Goal: Task Accomplishment & Management: Use online tool/utility

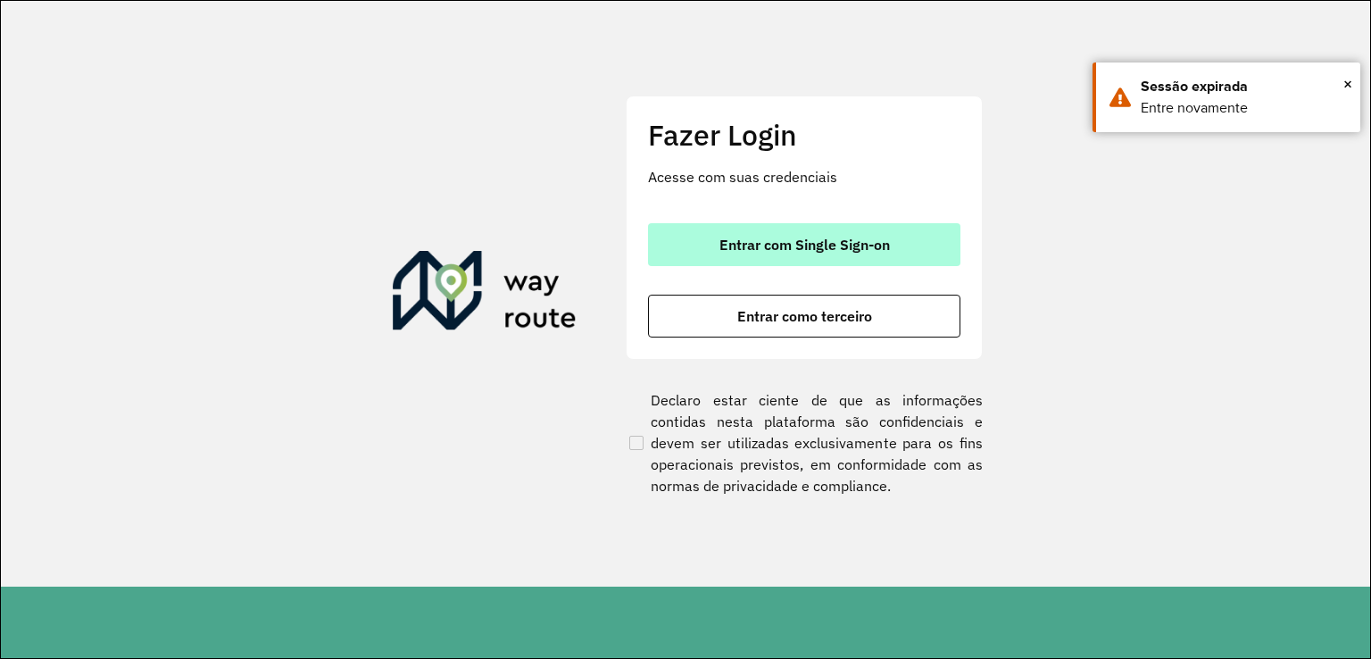
click at [719, 256] on button "Entrar com Single Sign-on" at bounding box center [804, 244] width 312 height 43
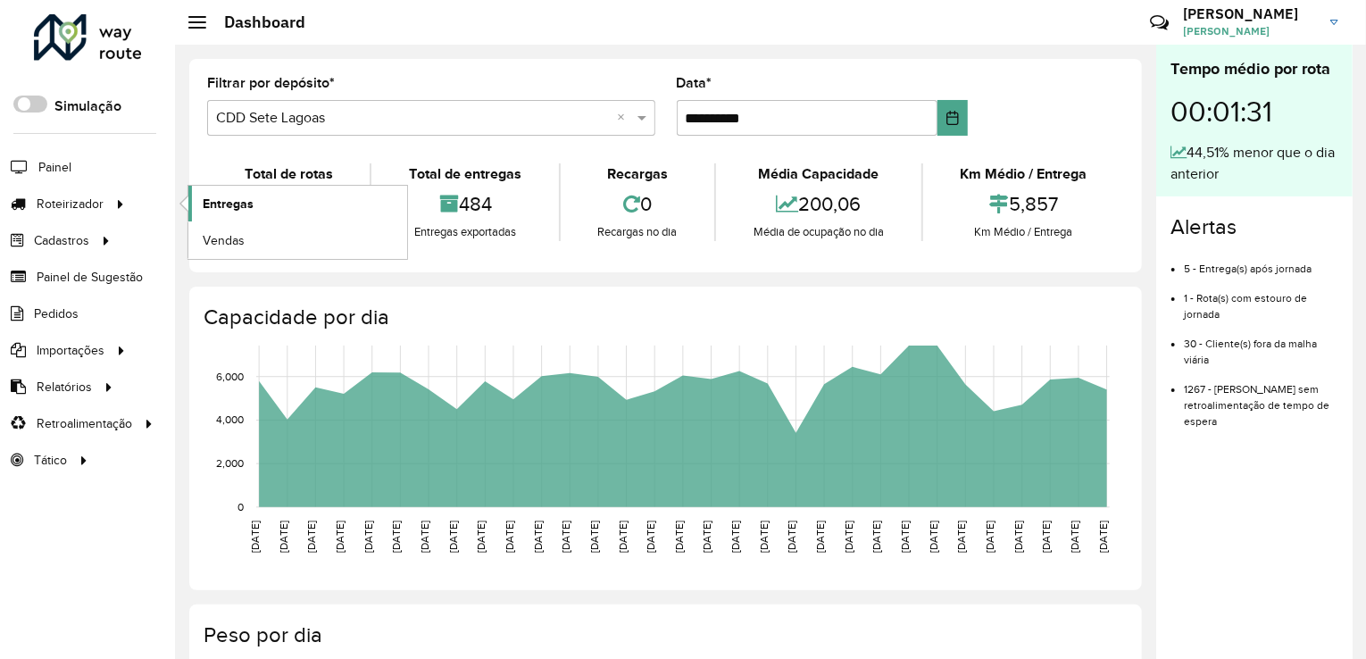
click at [275, 204] on link "Entregas" at bounding box center [297, 204] width 219 height 36
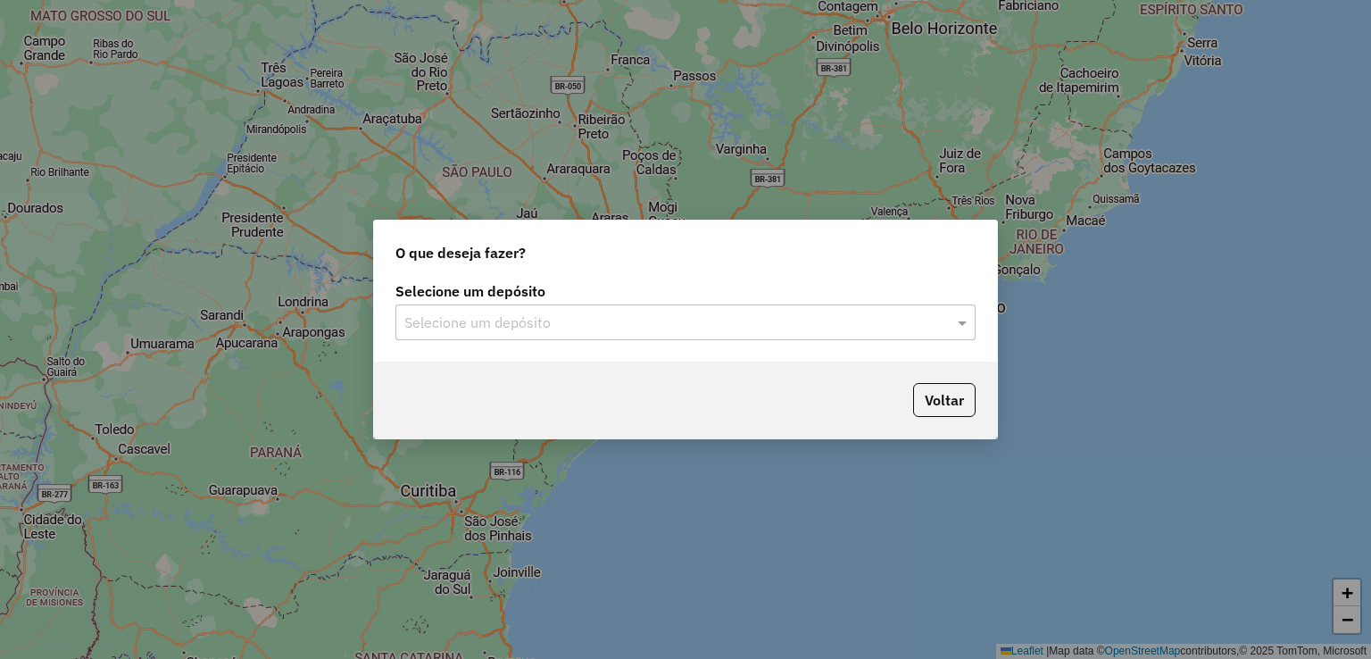
click at [607, 316] on input "text" at bounding box center [667, 322] width 527 height 21
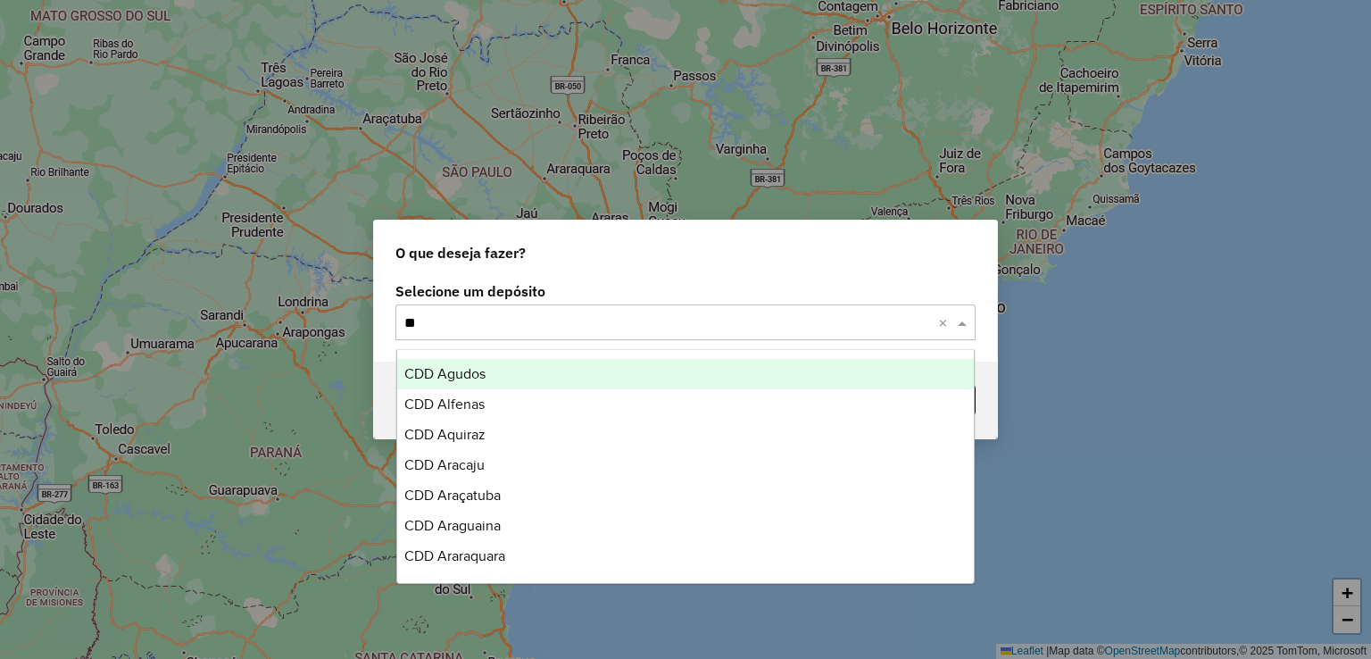
type input "***"
click at [537, 385] on div "CDD Agudos" at bounding box center [686, 374] width 578 height 30
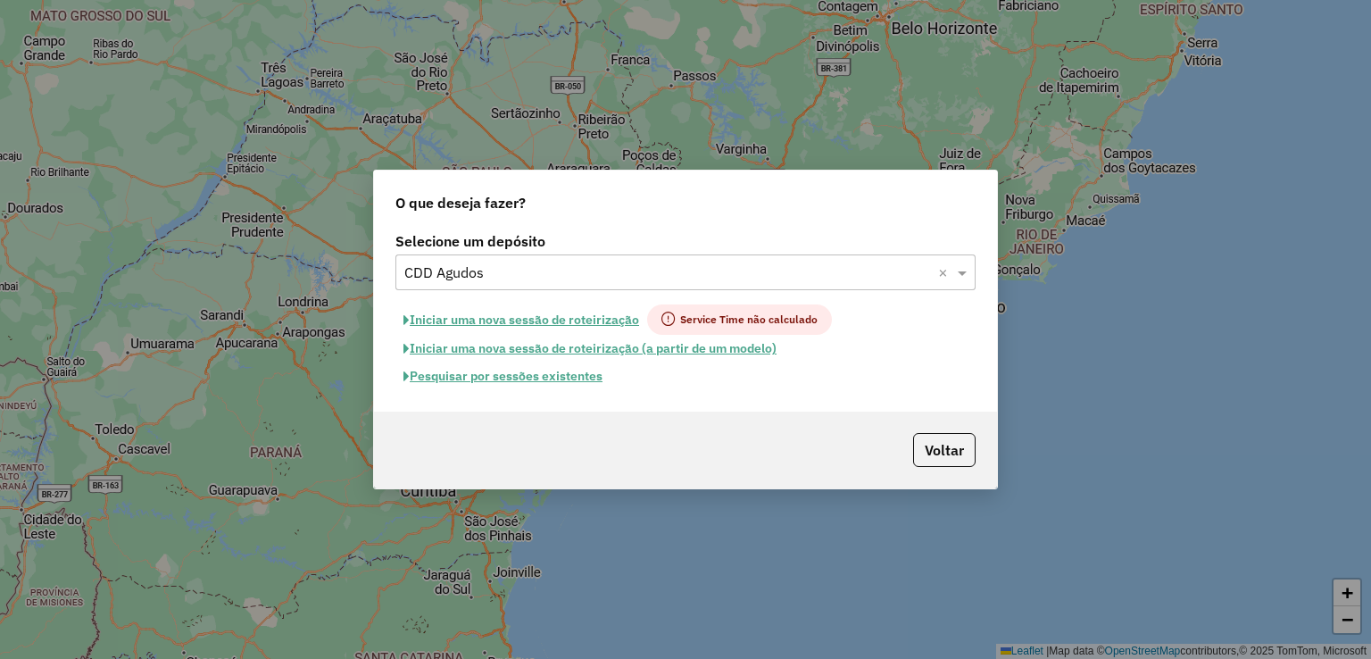
click at [432, 383] on button "Pesquisar por sessões existentes" at bounding box center [502, 376] width 215 height 28
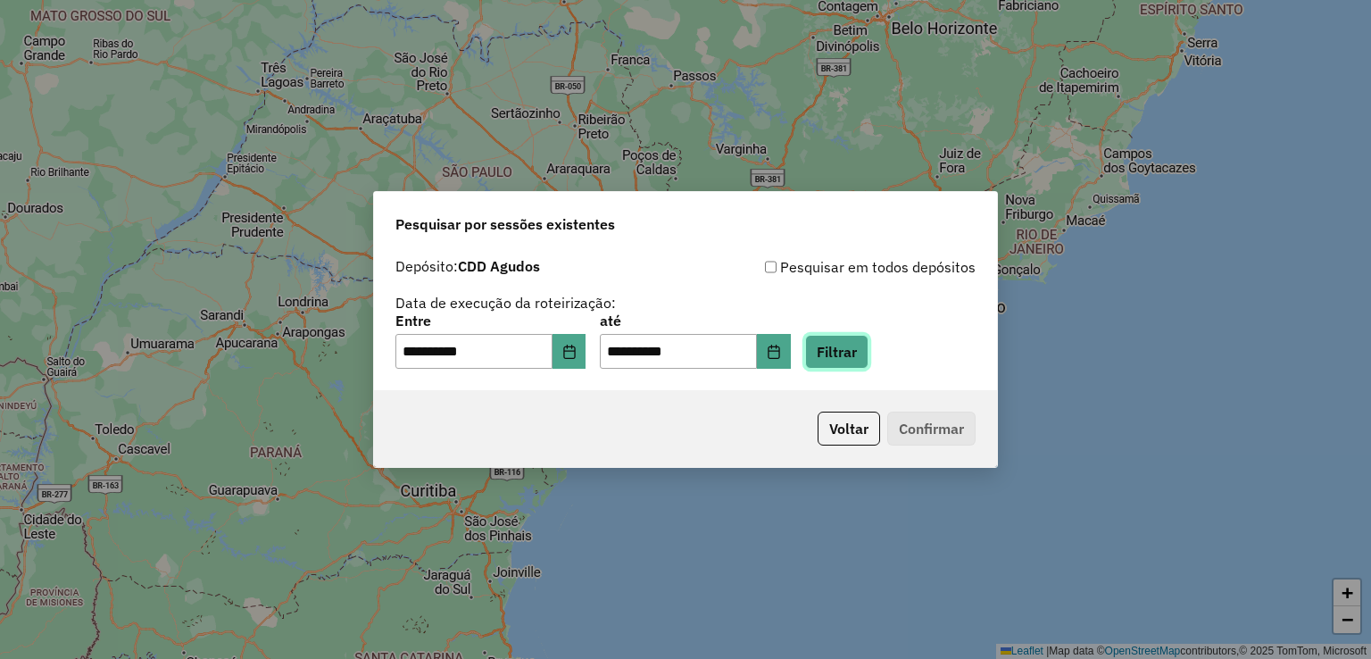
click at [863, 358] on button "Filtrar" at bounding box center [836, 352] width 63 height 34
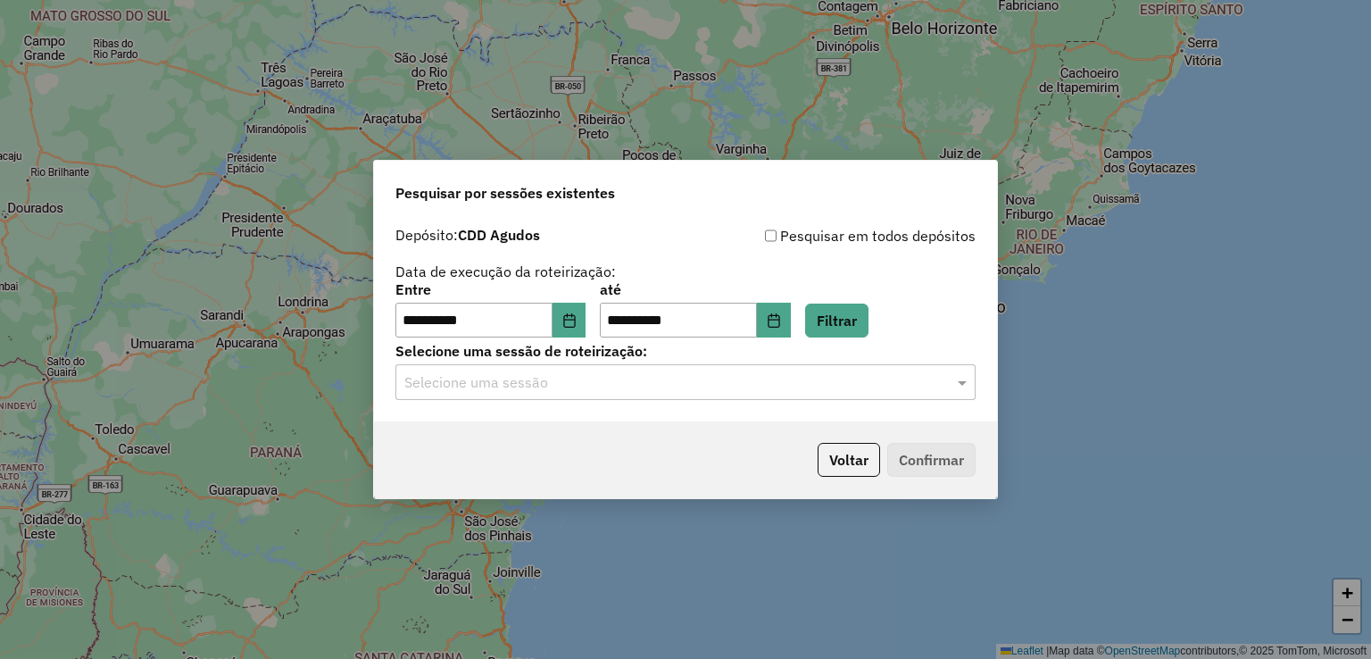
click at [617, 383] on input "text" at bounding box center [667, 382] width 527 height 21
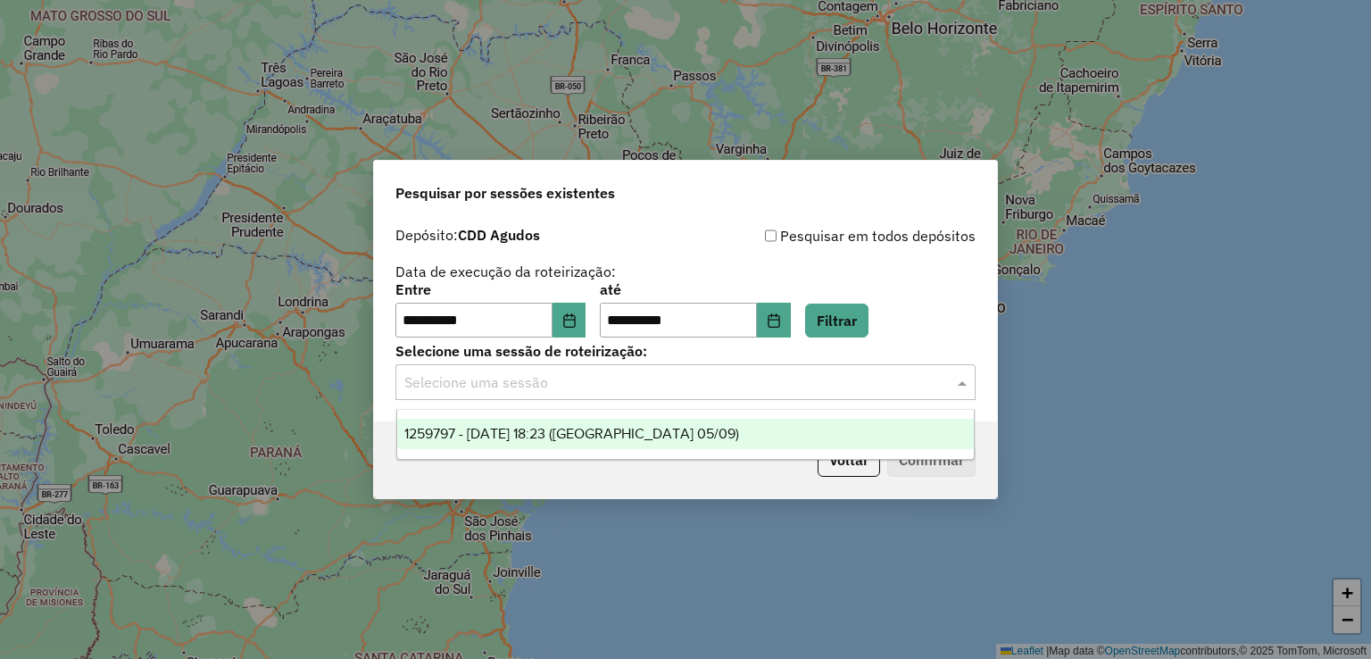
click at [600, 441] on span "1259797 - 05/09/2025 18:23 (Agudos 05/09)" at bounding box center [571, 433] width 335 height 15
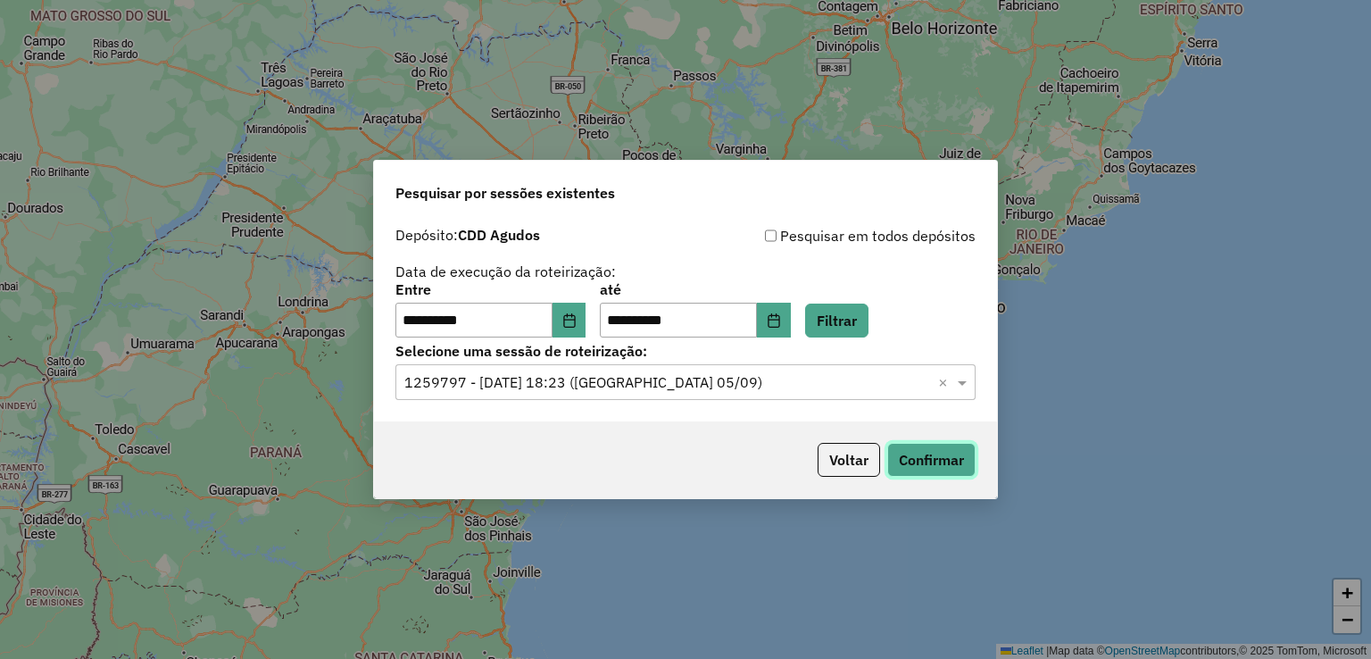
click at [911, 456] on button "Confirmar" at bounding box center [931, 460] width 88 height 34
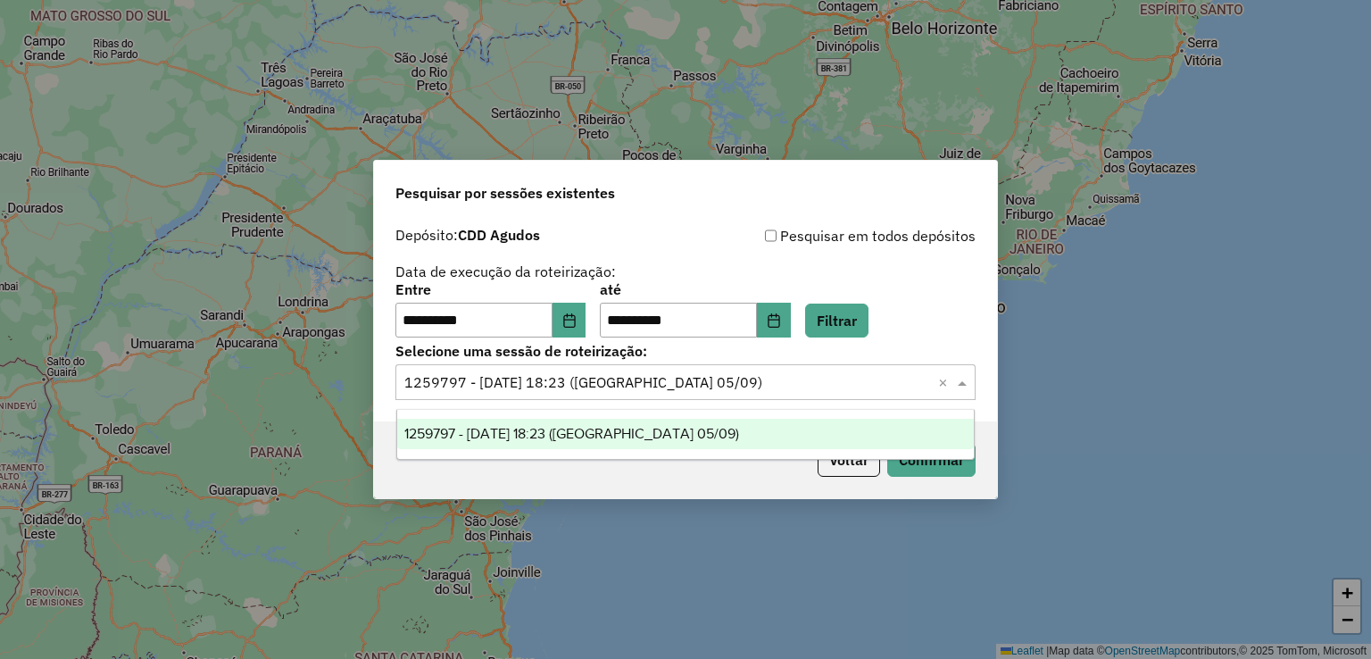
click at [558, 374] on input "text" at bounding box center [667, 382] width 527 height 21
click at [558, 375] on input "text" at bounding box center [667, 382] width 527 height 21
click at [777, 379] on input "text" at bounding box center [667, 382] width 527 height 21
click at [961, 381] on span at bounding box center [964, 381] width 22 height 21
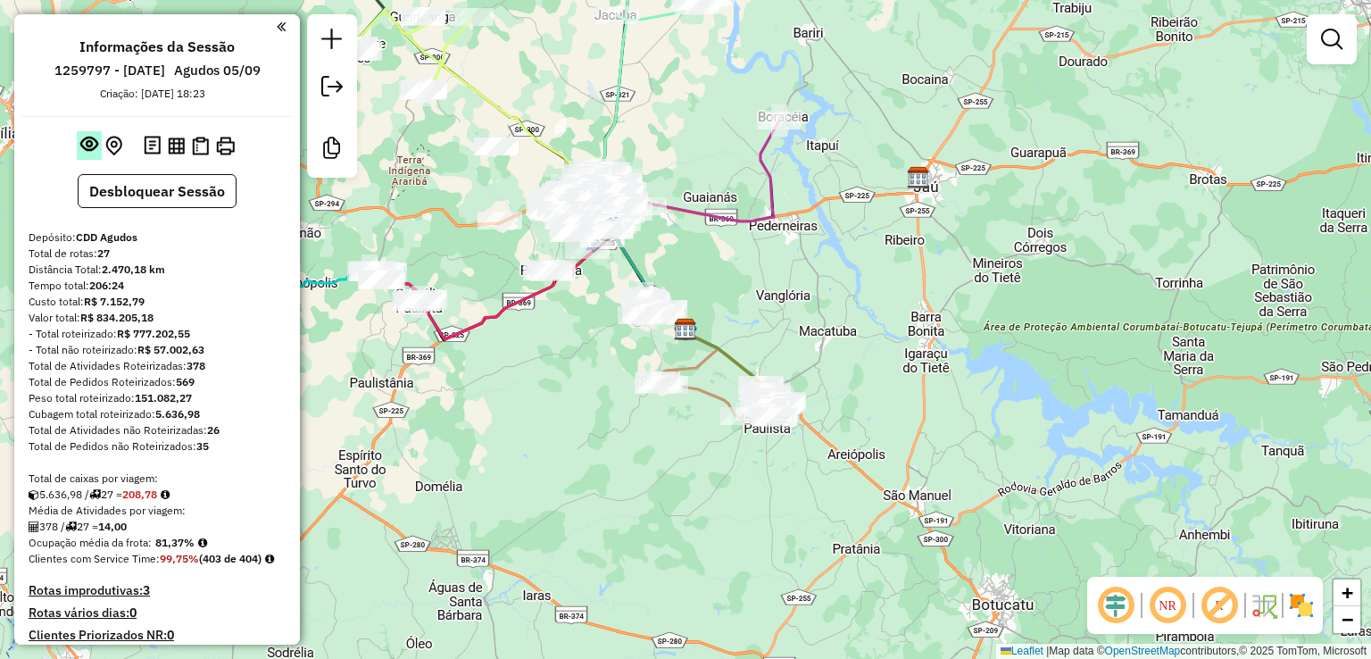
click at [85, 145] on em at bounding box center [89, 144] width 18 height 18
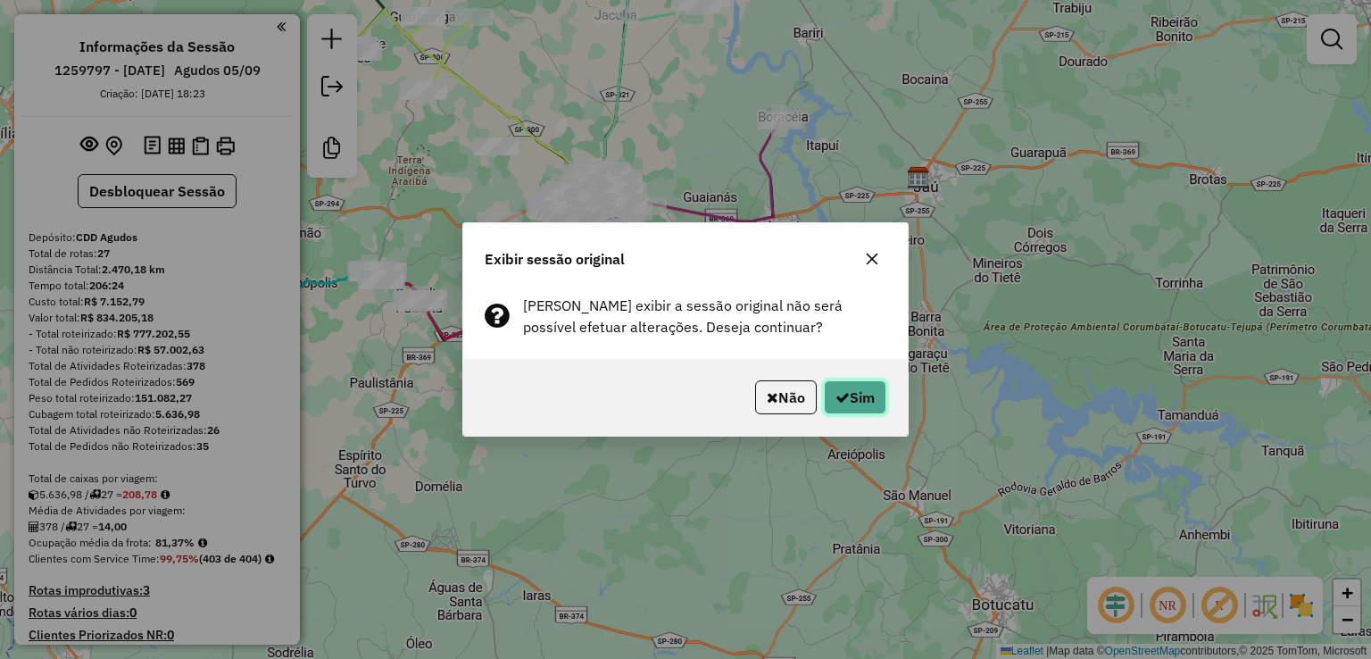
click at [846, 400] on button "Sim" at bounding box center [855, 397] width 62 height 34
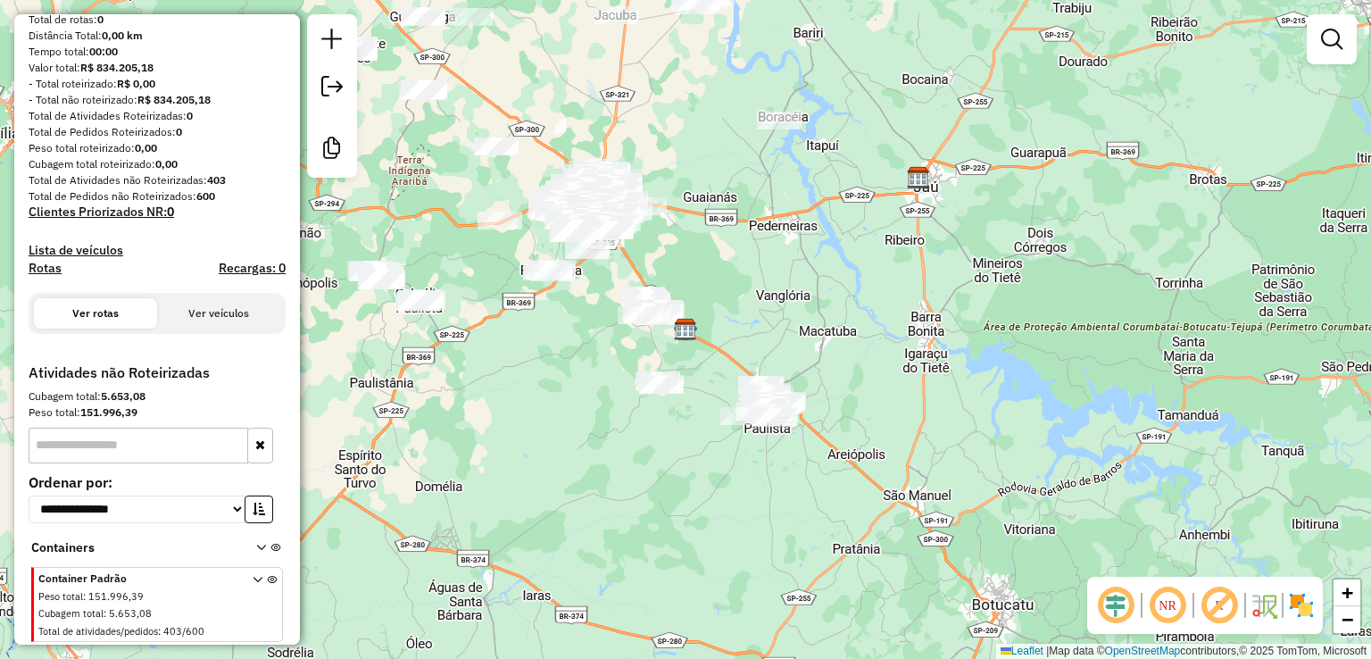
scroll to position [232, 0]
click at [209, 312] on button "Ver veículos" at bounding box center [218, 313] width 123 height 30
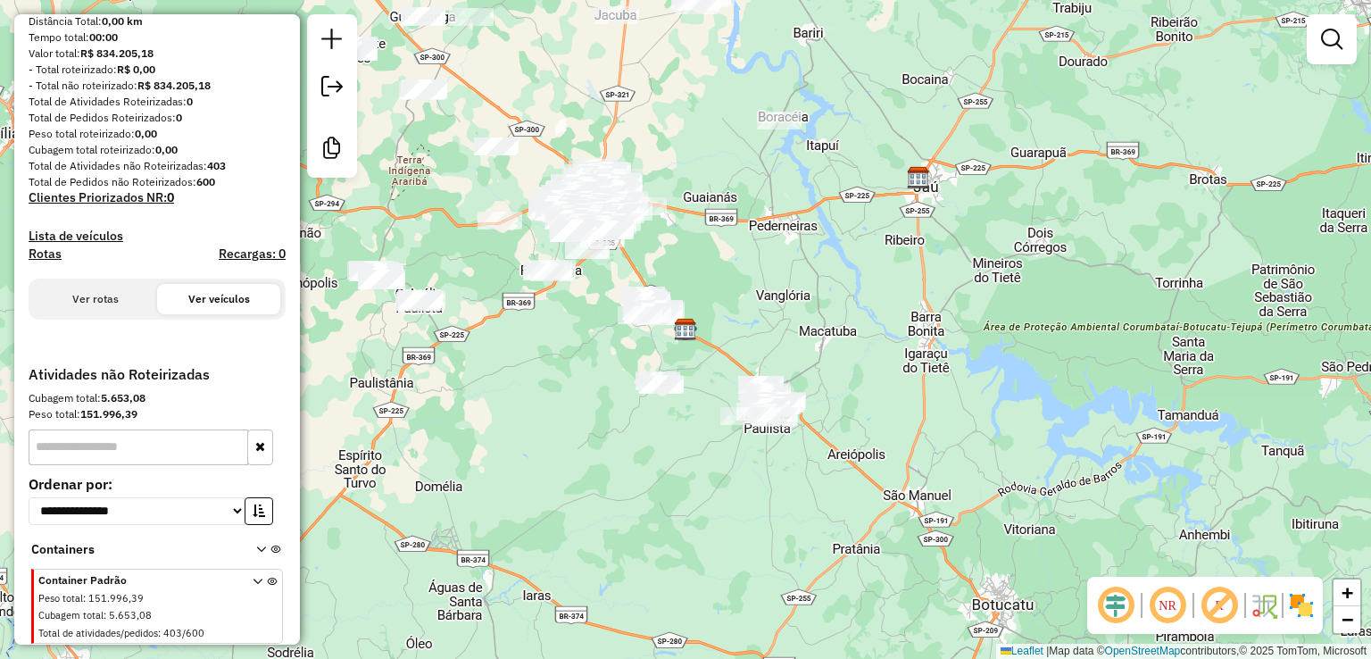
click at [100, 308] on button "Ver rotas" at bounding box center [95, 299] width 123 height 30
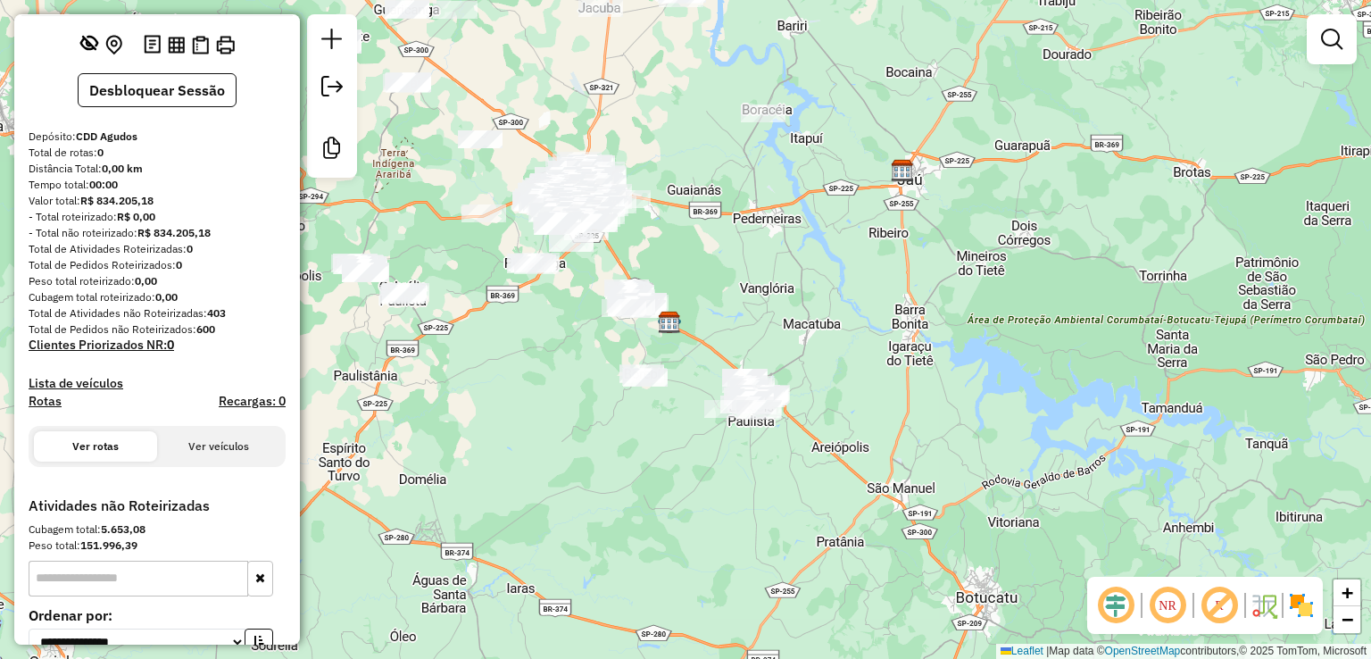
scroll to position [0, 0]
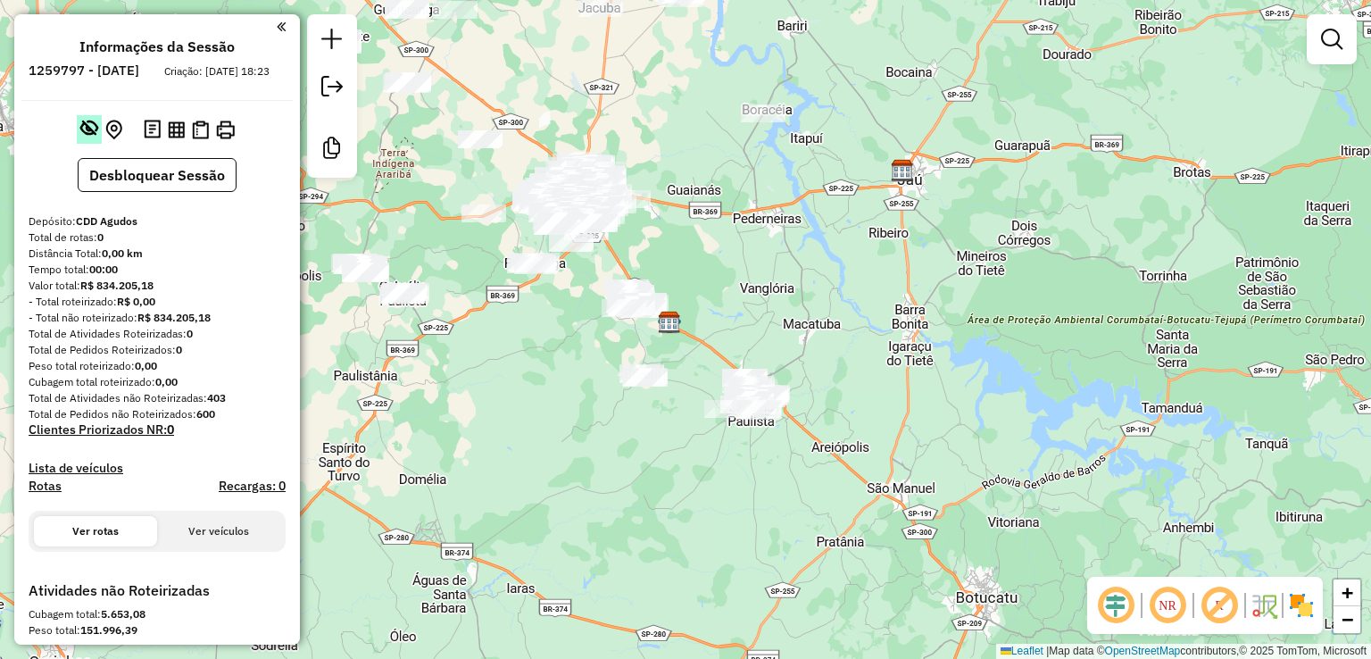
click at [80, 137] on em at bounding box center [89, 128] width 18 height 18
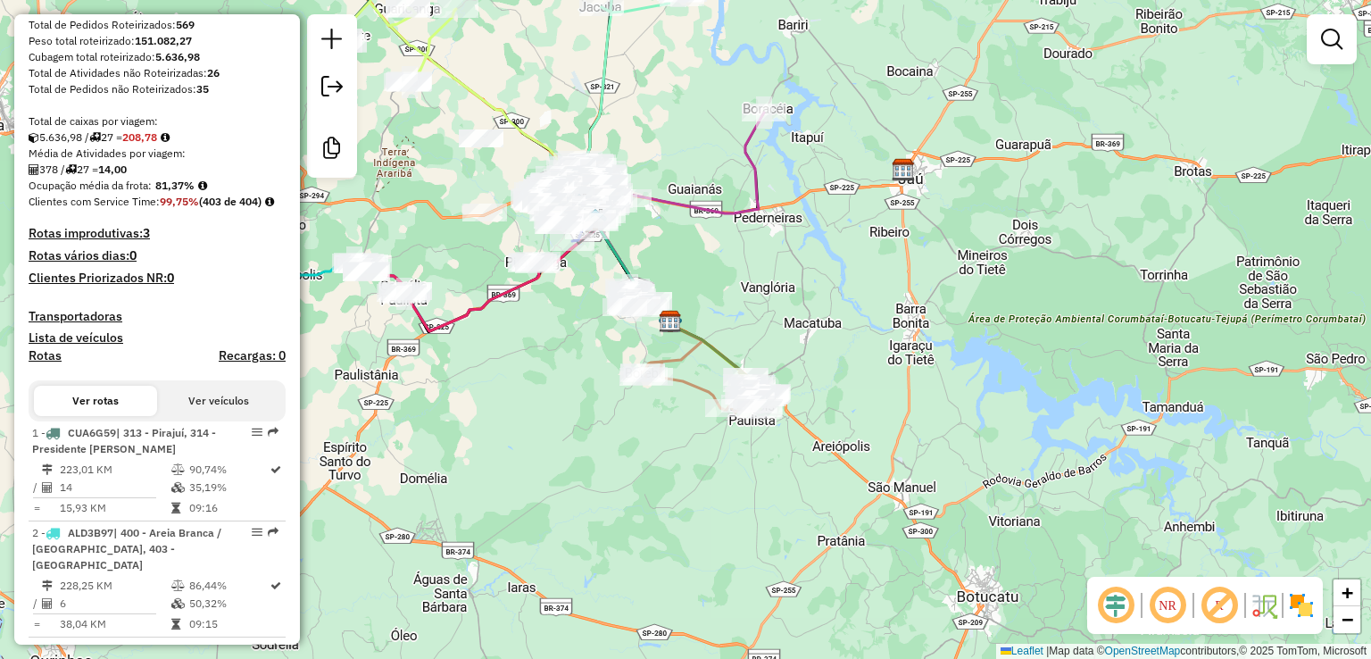
scroll to position [446, 0]
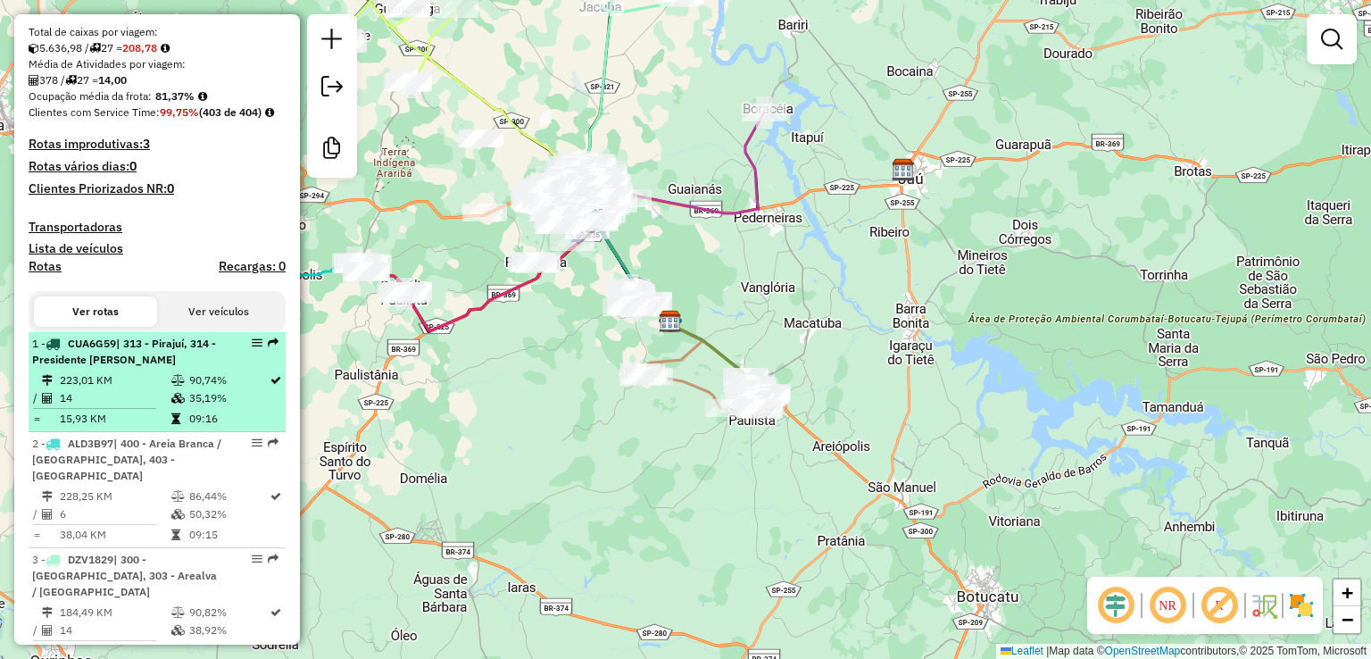
click at [179, 386] on icon at bounding box center [177, 380] width 13 height 11
select select "**********"
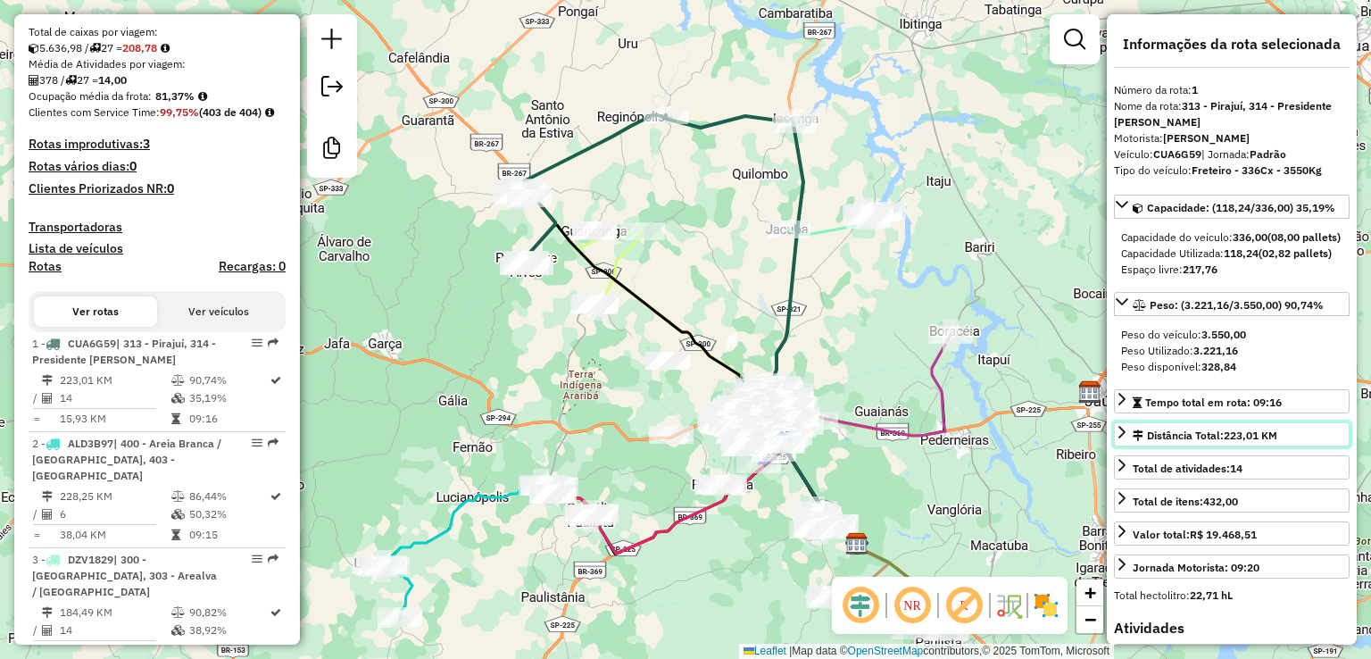
click at [1127, 439] on icon at bounding box center [1122, 432] width 14 height 14
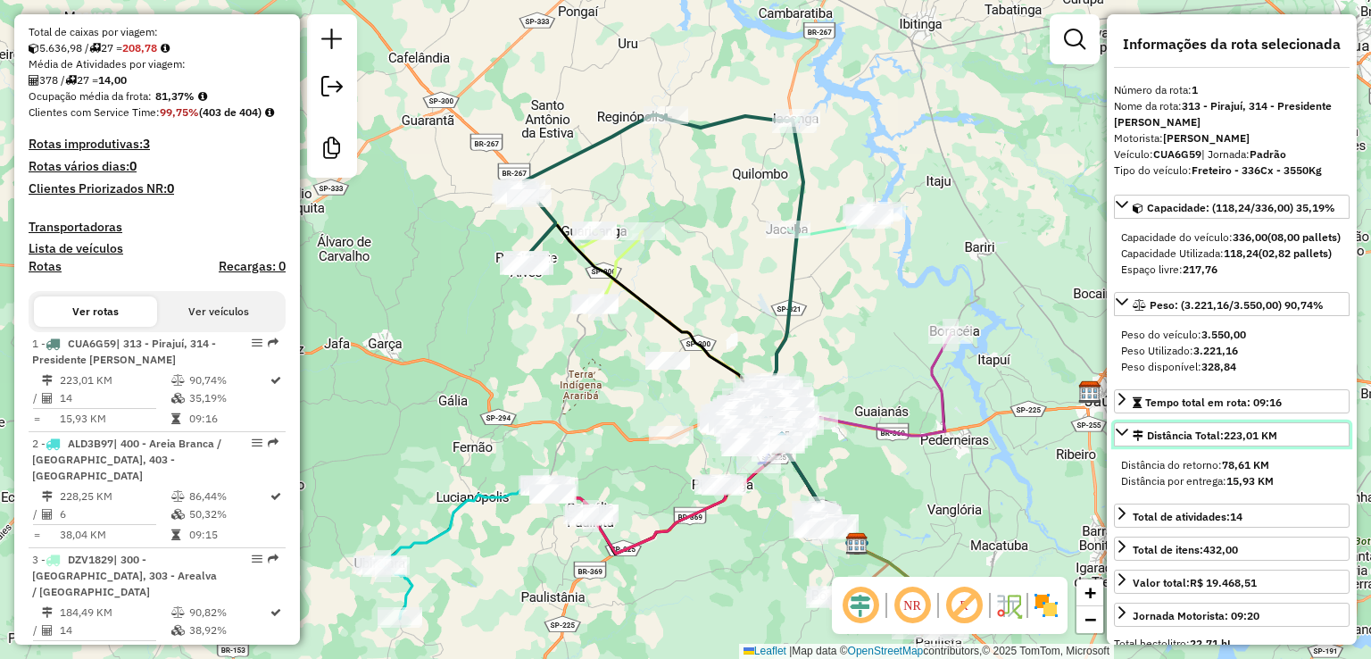
click at [1127, 439] on icon at bounding box center [1122, 432] width 14 height 14
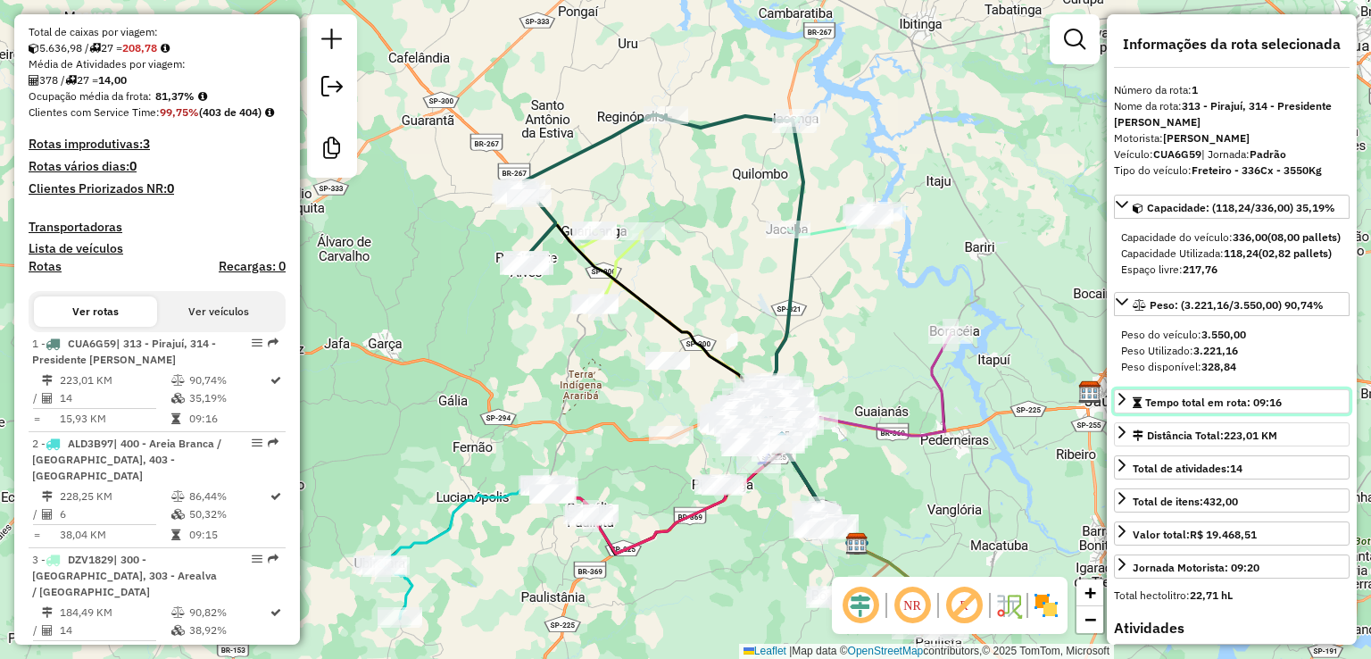
click at [1126, 406] on icon at bounding box center [1122, 399] width 14 height 14
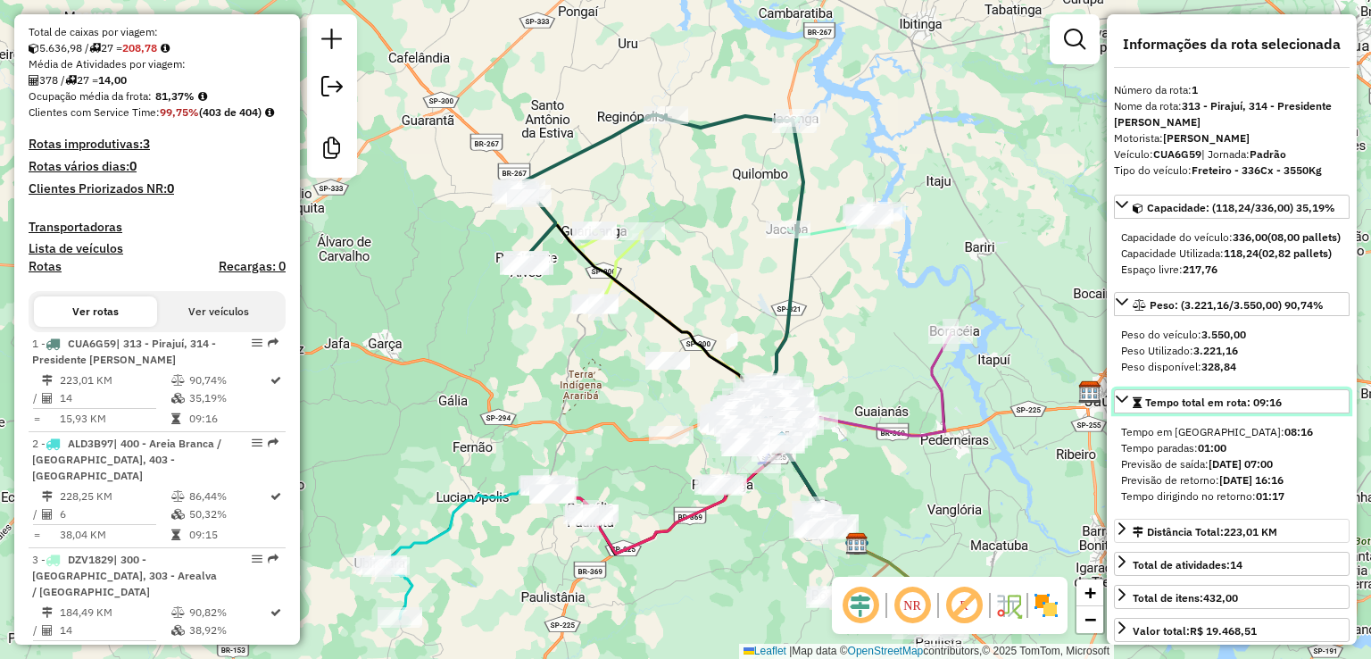
click at [1126, 406] on icon at bounding box center [1122, 399] width 14 height 14
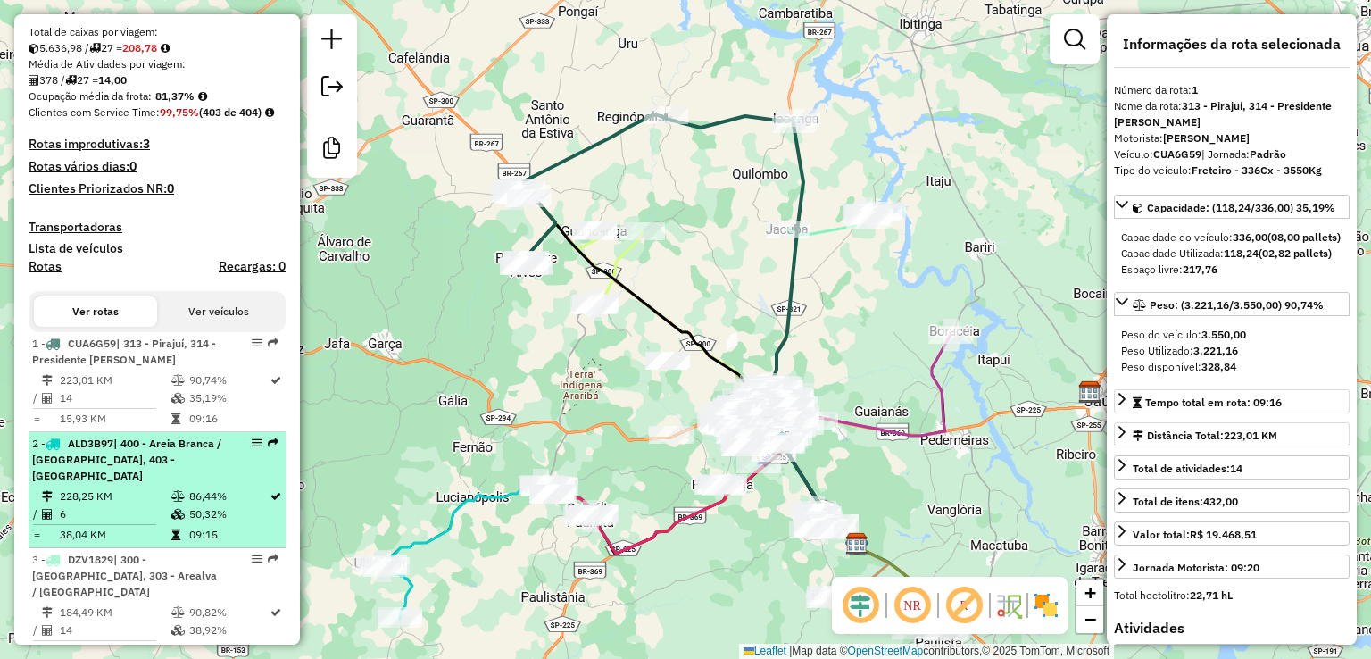
click at [161, 471] on span "| 400 - Areia Branca / [GEOGRAPHIC_DATA], 403 - [GEOGRAPHIC_DATA]" at bounding box center [126, 460] width 189 height 46
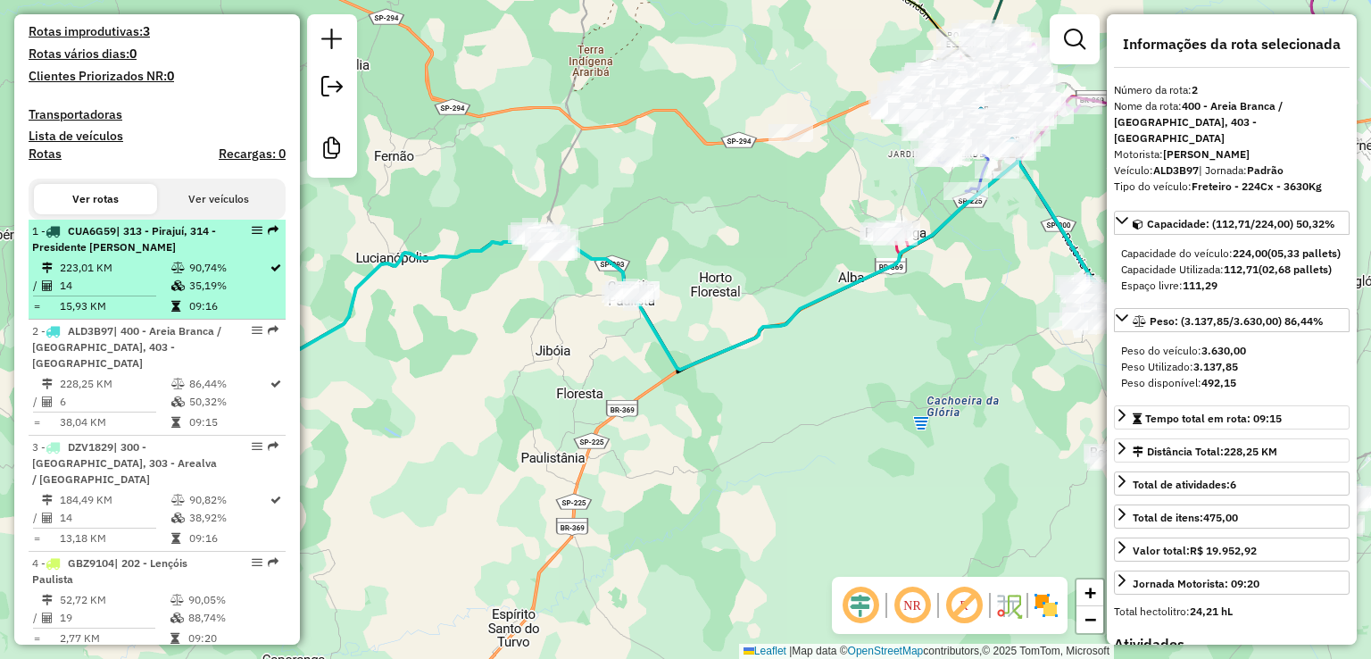
scroll to position [536, 0]
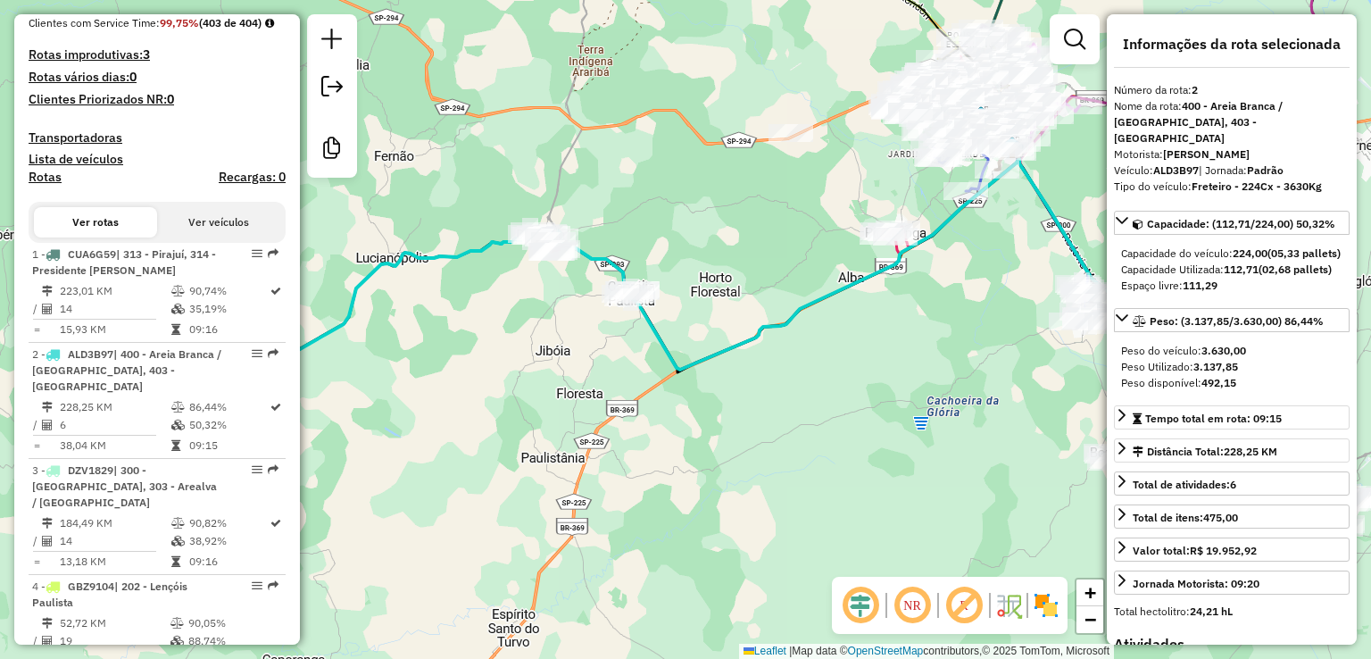
click at [204, 234] on button "Ver veículos" at bounding box center [218, 222] width 123 height 30
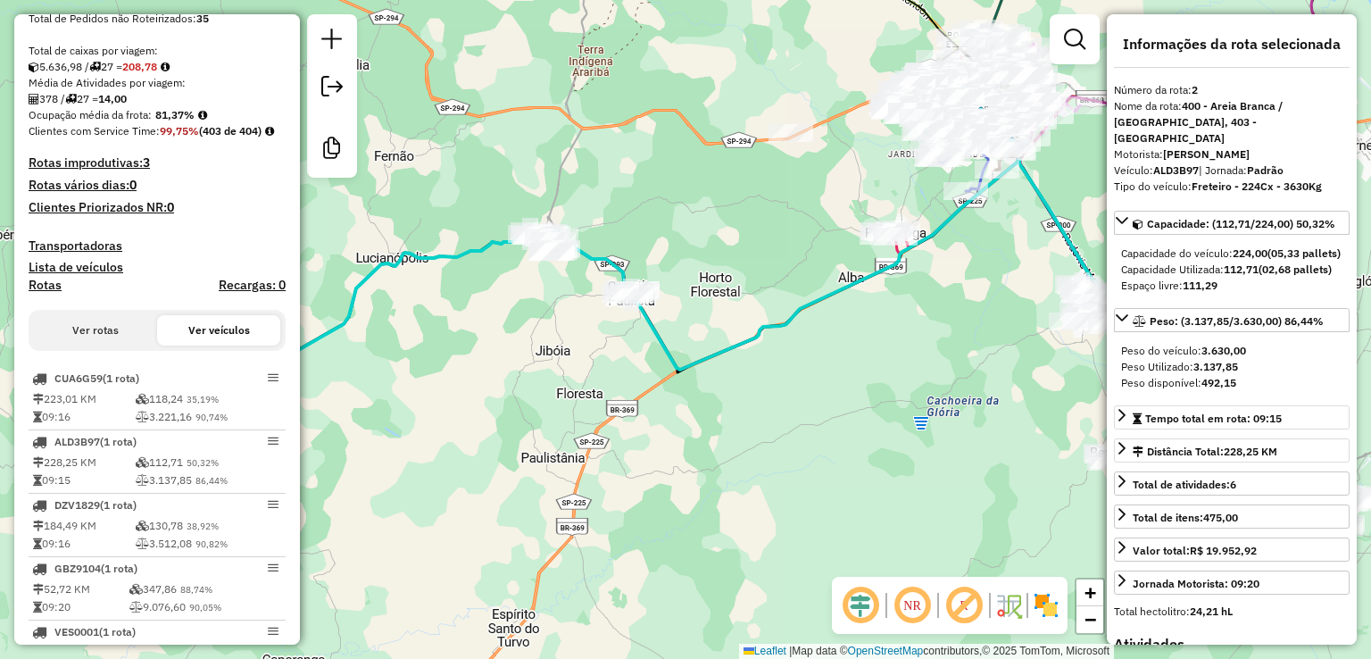
scroll to position [218, 0]
